Goal: Transaction & Acquisition: Book appointment/travel/reservation

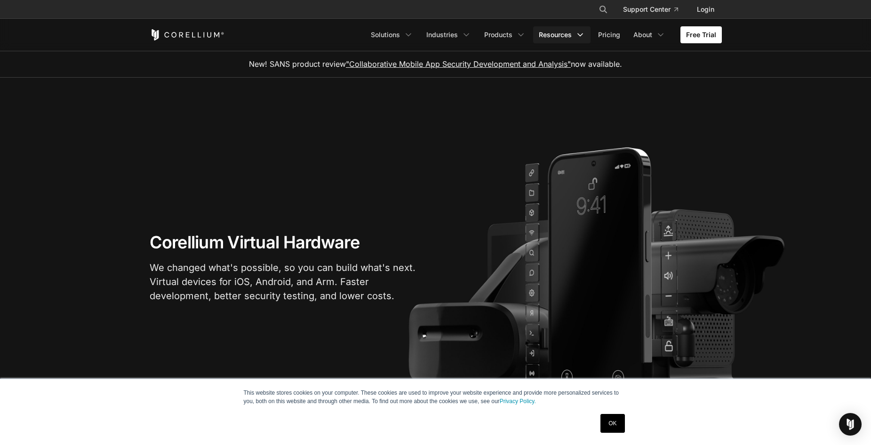
click at [555, 34] on link "Resources" at bounding box center [561, 34] width 57 height 17
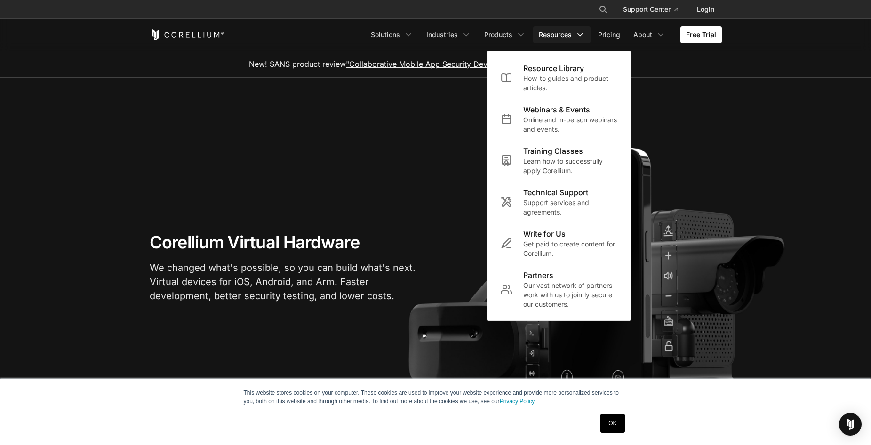
click at [555, 34] on link "Resources" at bounding box center [561, 34] width 57 height 17
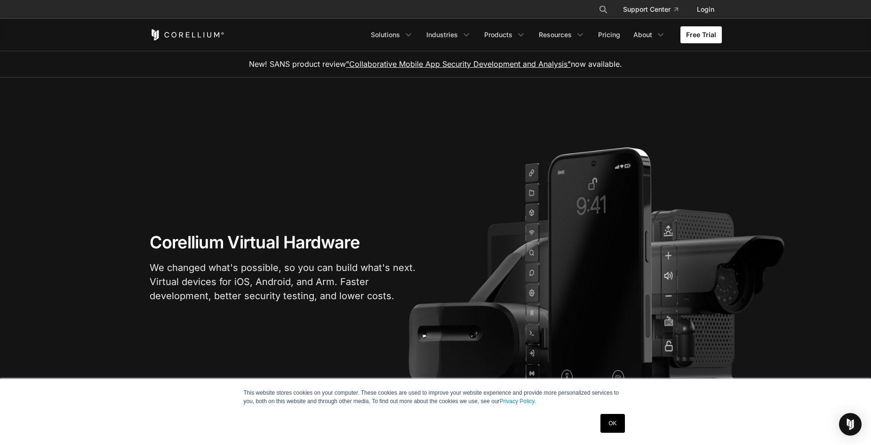
click at [698, 32] on link "Free Trial" at bounding box center [700, 34] width 41 height 17
click at [700, 39] on link "Free Trial" at bounding box center [700, 34] width 41 height 17
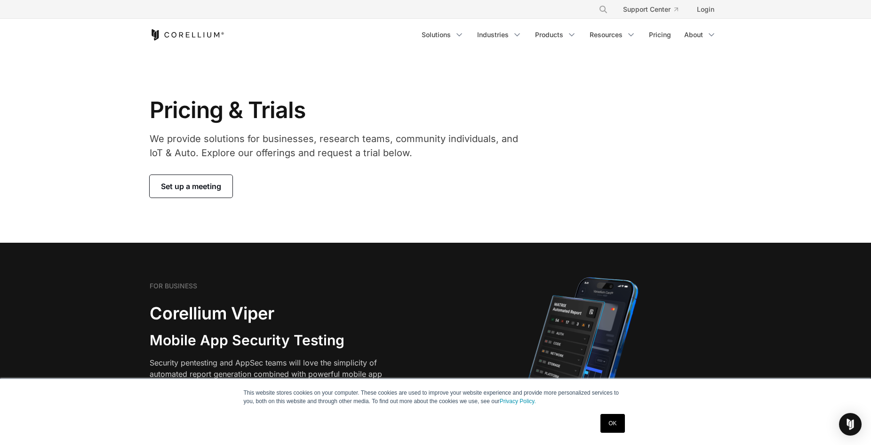
click at [206, 187] on span "Set up a meeting" at bounding box center [191, 186] width 60 height 11
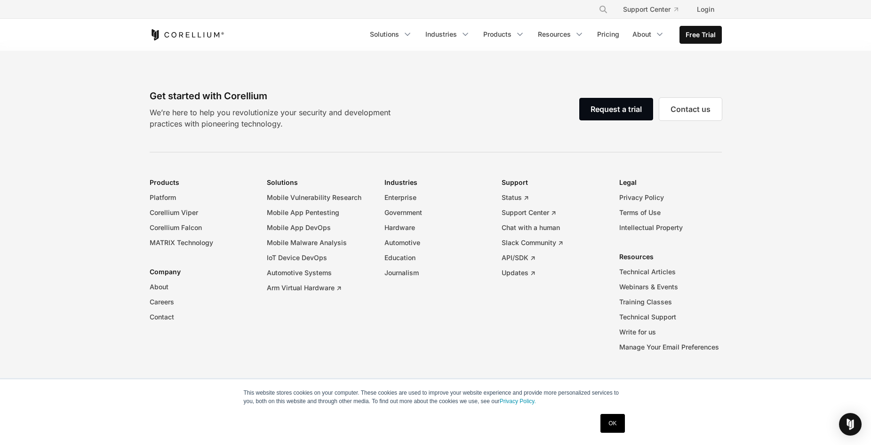
select select "**"
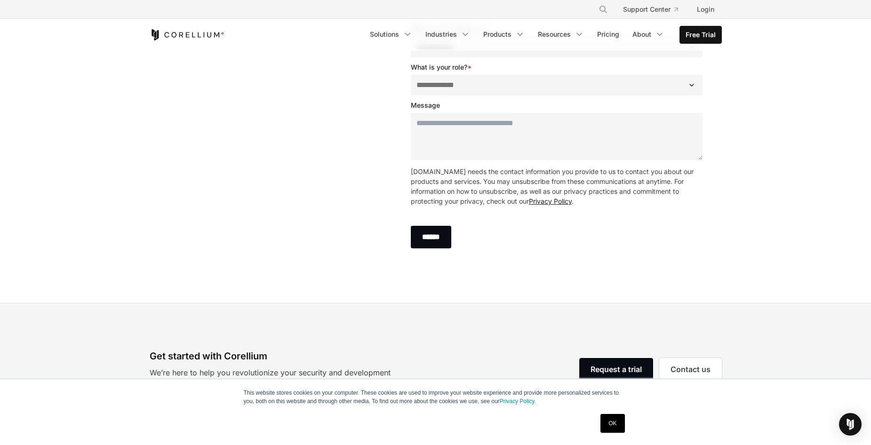
scroll to position [290, 0]
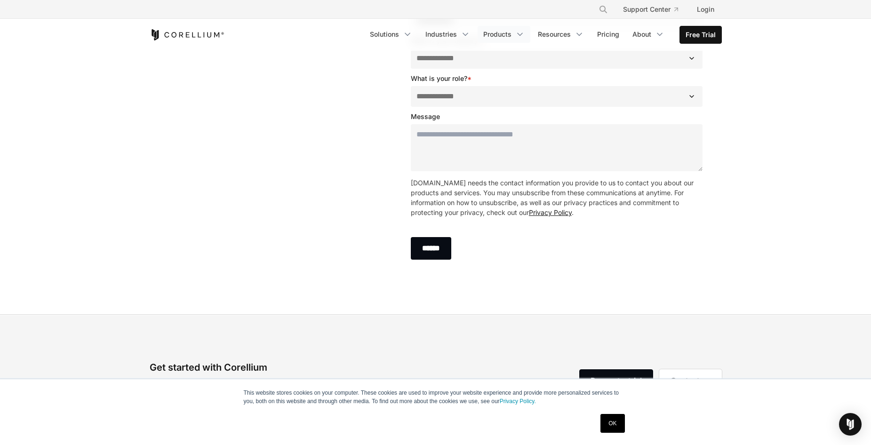
click at [509, 39] on link "Products" at bounding box center [503, 34] width 53 height 17
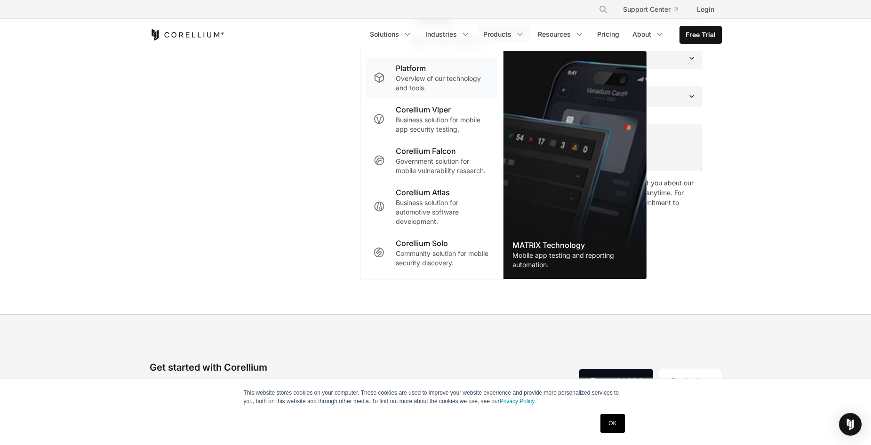
click at [459, 71] on div "Platform" at bounding box center [443, 68] width 94 height 11
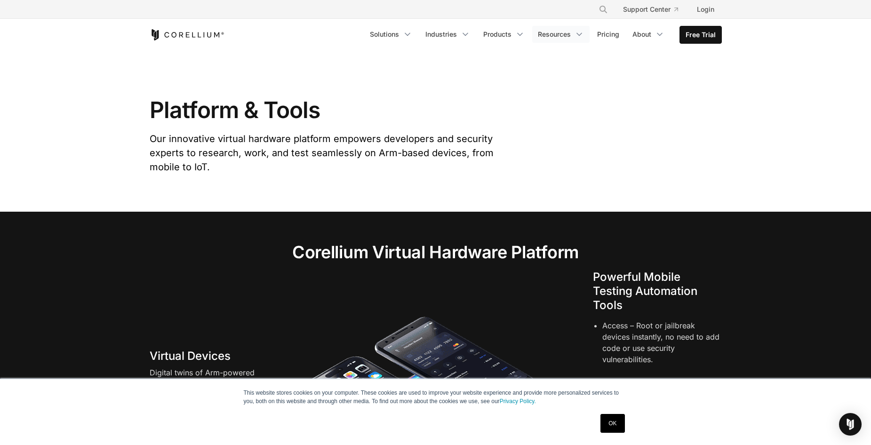
click at [554, 28] on link "Resources" at bounding box center [560, 34] width 57 height 17
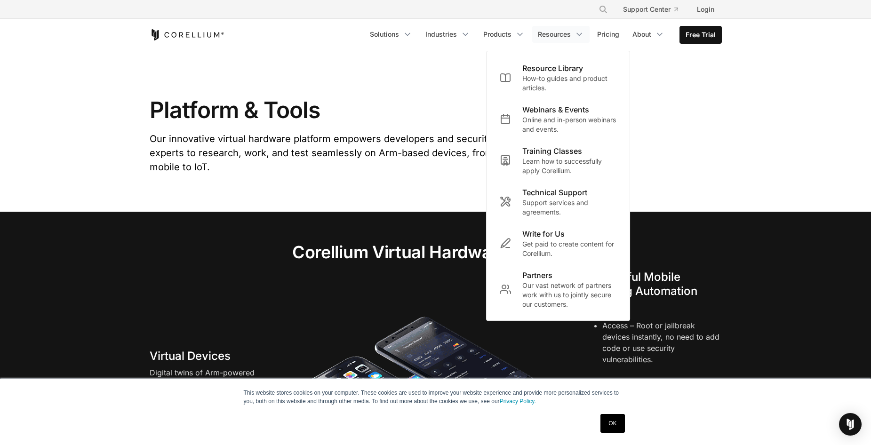
click at [563, 33] on link "Resources" at bounding box center [560, 34] width 57 height 17
